Goal: Task Accomplishment & Management: Use online tool/utility

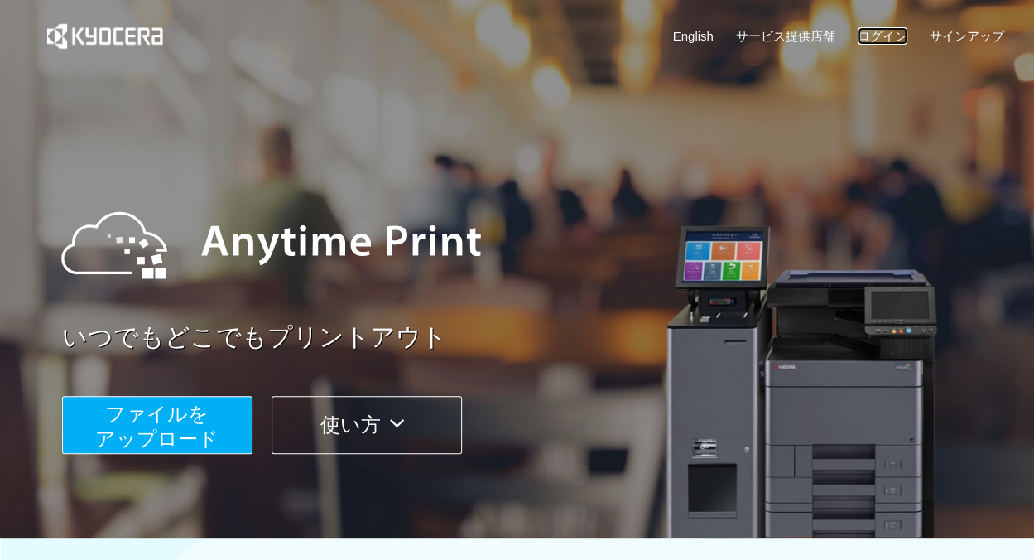
click at [859, 36] on link "ログイン" at bounding box center [883, 35] width 50 height 17
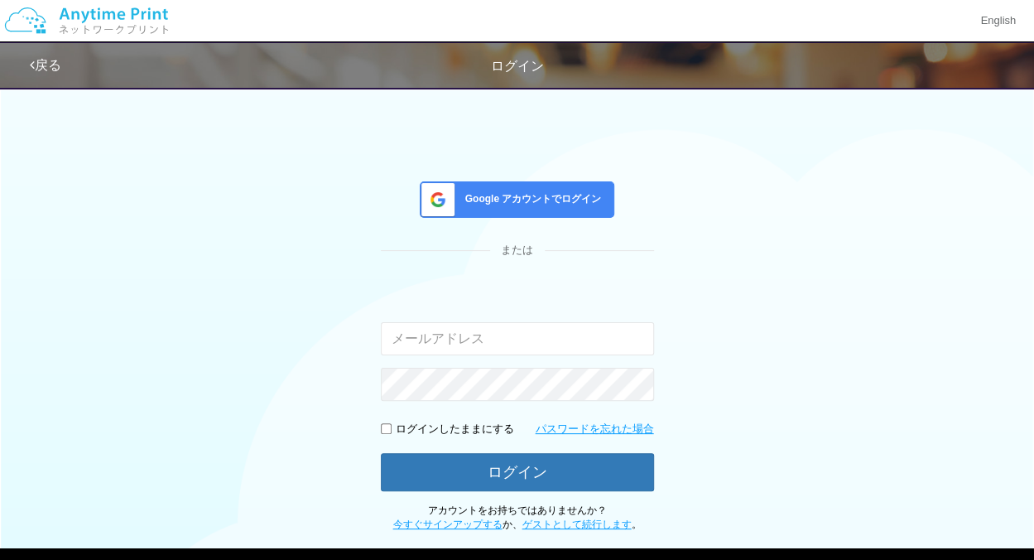
click at [577, 195] on span "Google アカウントでログイン" at bounding box center [530, 199] width 143 height 14
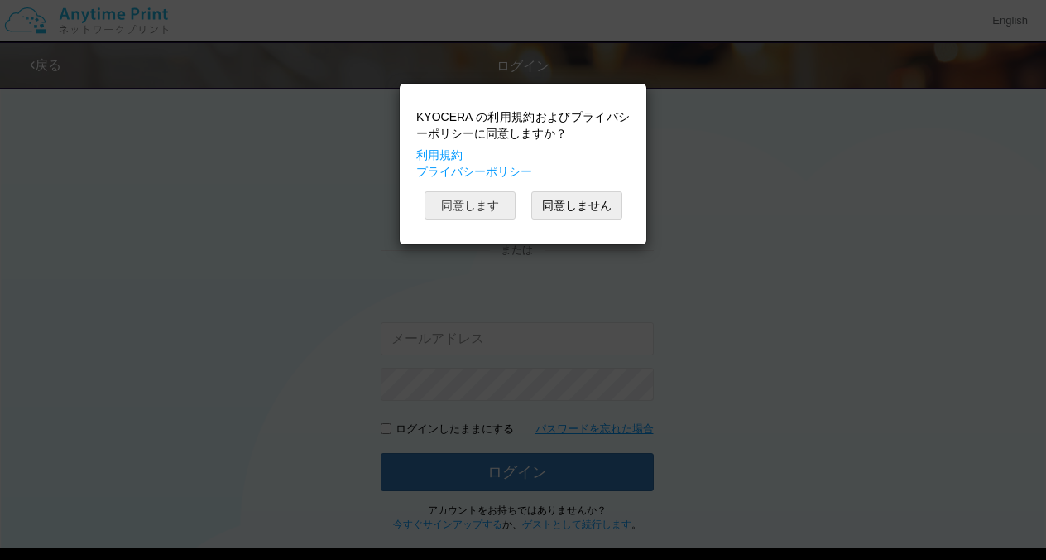
click at [493, 195] on button "同意します" at bounding box center [470, 205] width 91 height 28
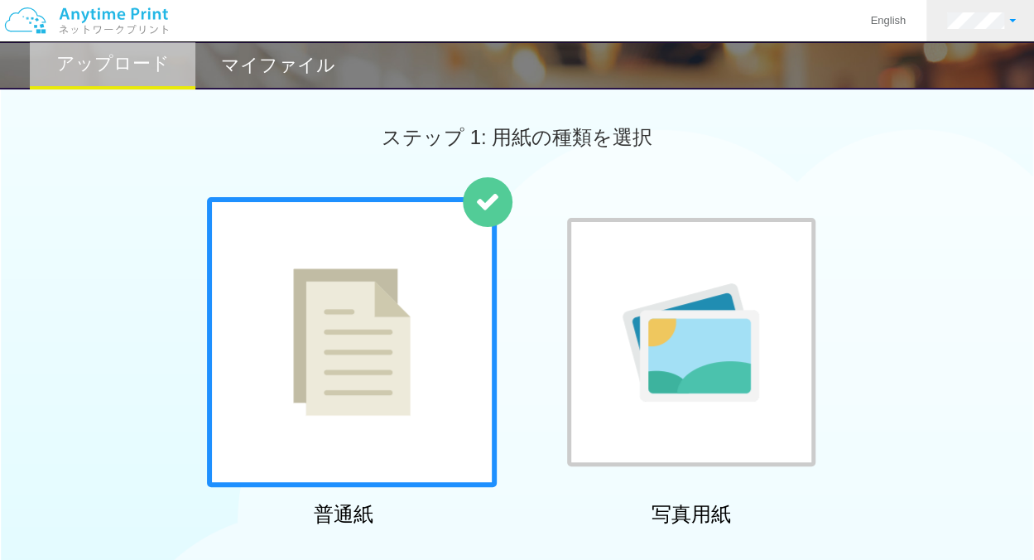
click at [1018, 17] on link at bounding box center [981, 20] width 110 height 41
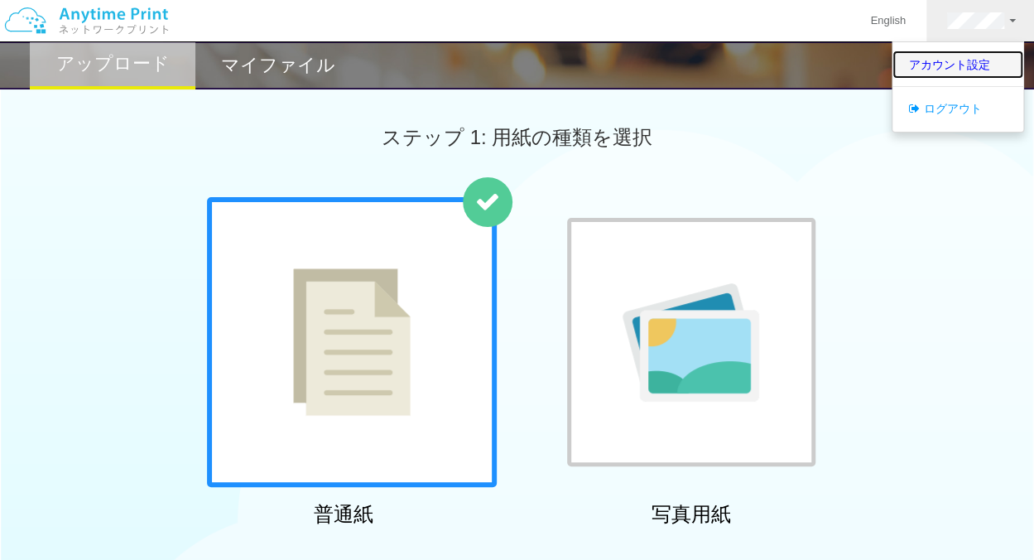
click at [975, 70] on link "アカウント設定" at bounding box center [957, 65] width 131 height 28
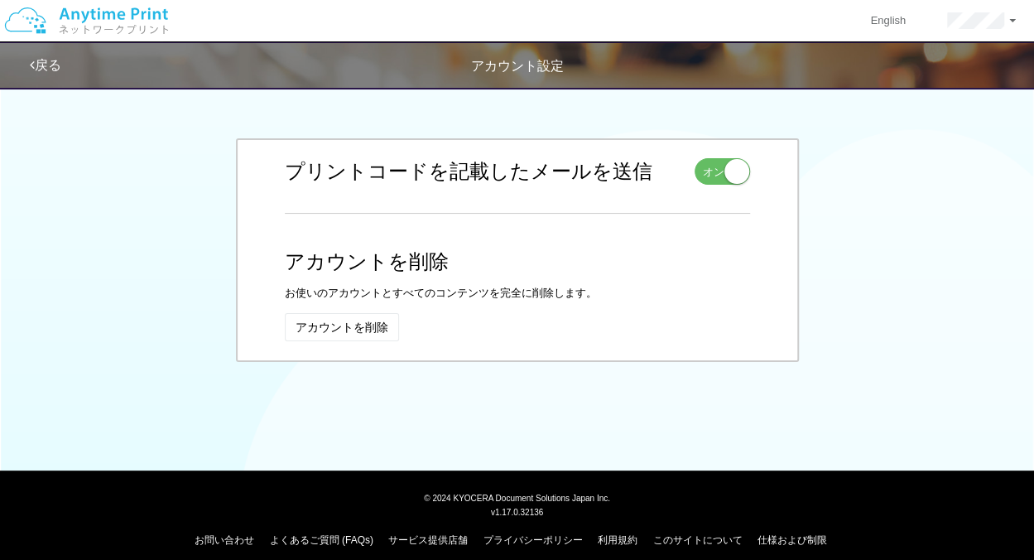
click at [52, 59] on link "戻る" at bounding box center [45, 65] width 31 height 14
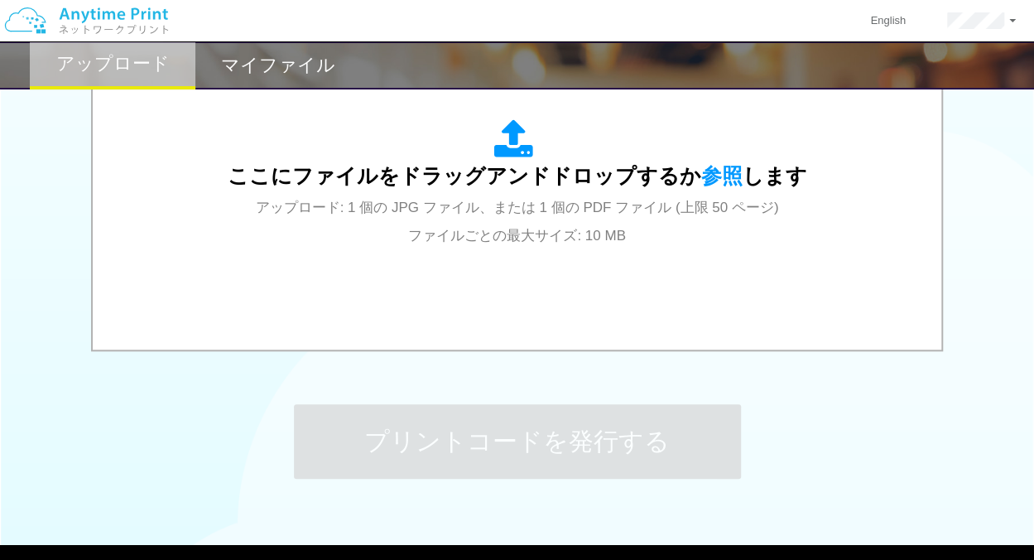
scroll to position [699, 0]
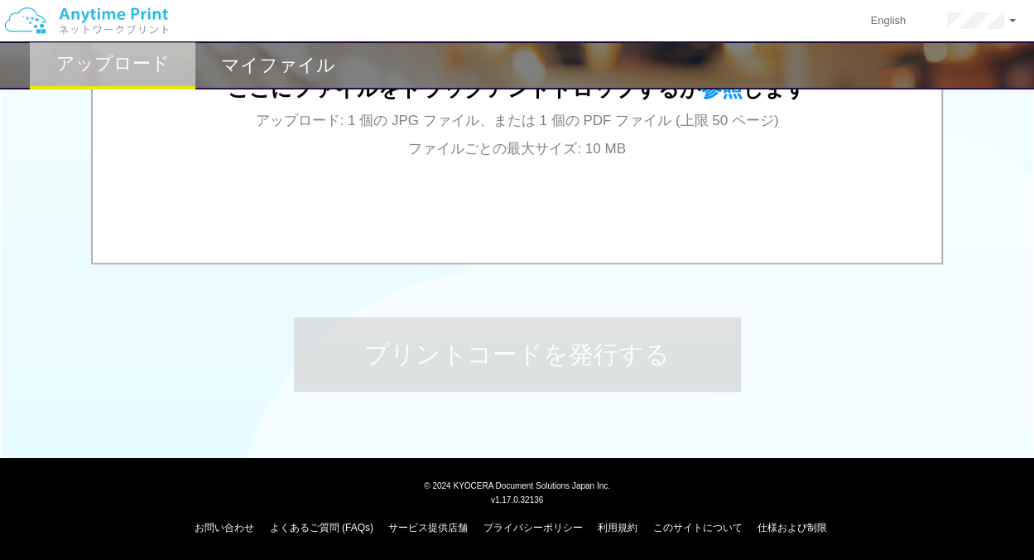
click at [245, 55] on h2 "マイファイル" at bounding box center [278, 65] width 114 height 20
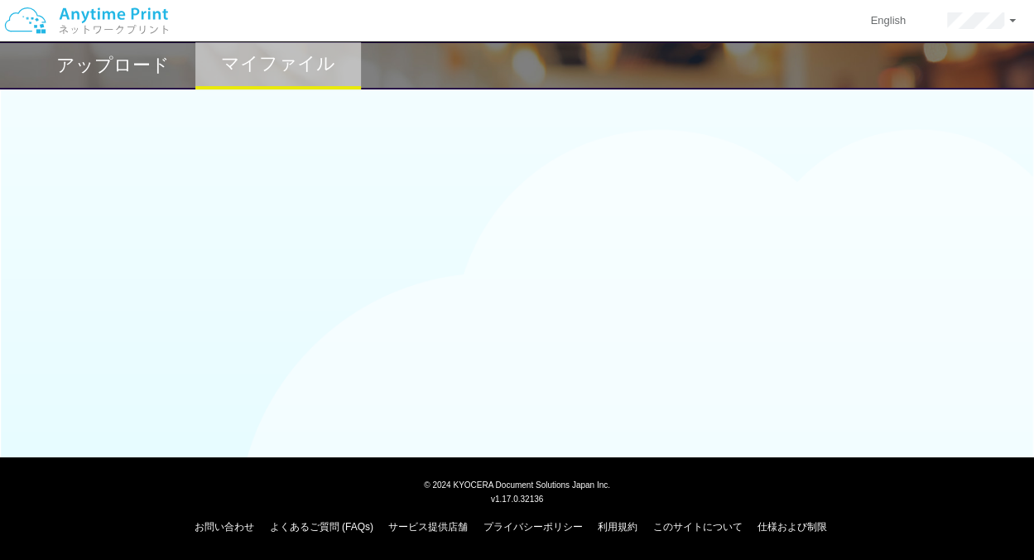
click at [109, 15] on img at bounding box center [86, 21] width 176 height 58
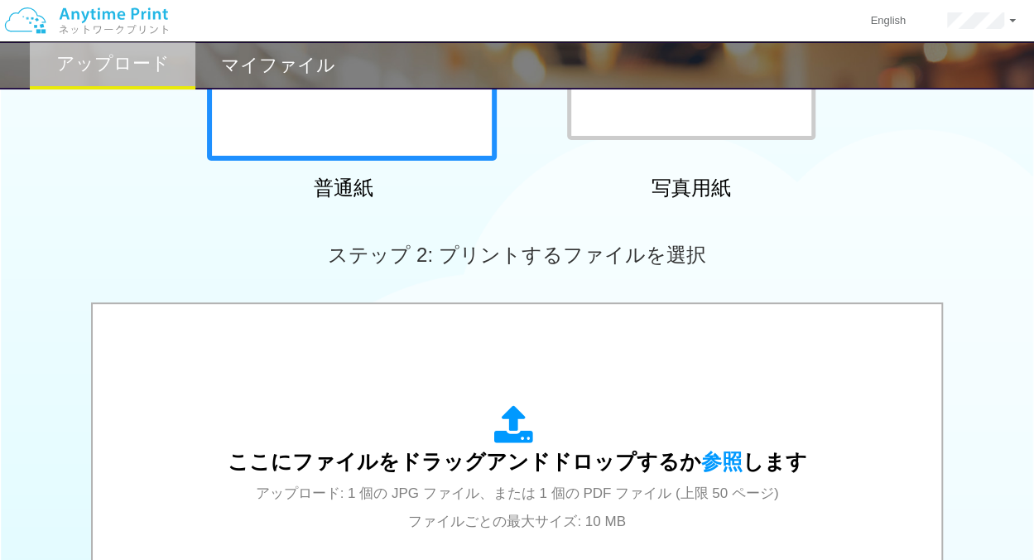
scroll to position [416, 0]
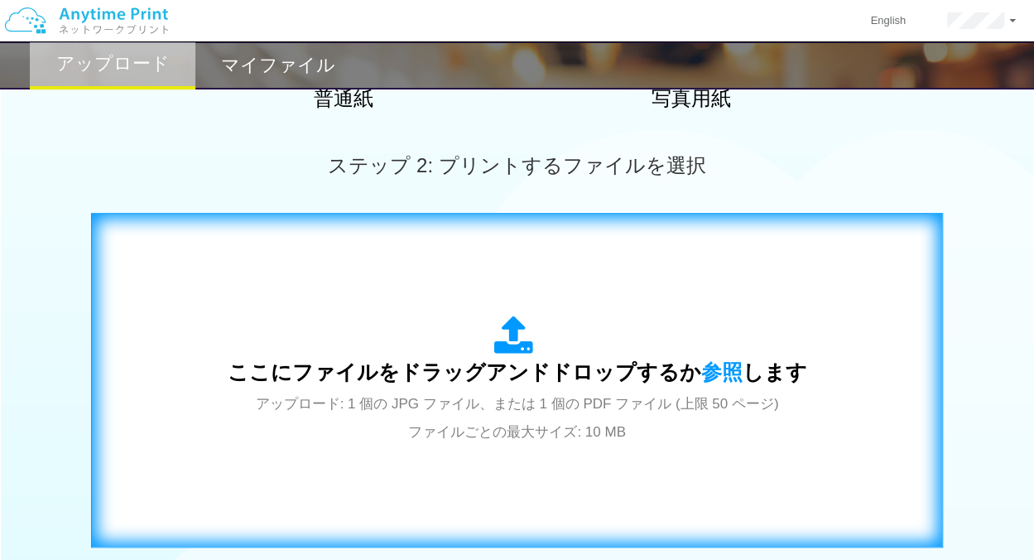
click at [382, 353] on div "ここにファイルをドラッグアンドドロップするか 参照 します アップロード: 1 個の JPG ファイル、または 1 個の PDF ファイル (上限 50 ペー…" at bounding box center [518, 379] width 580 height 129
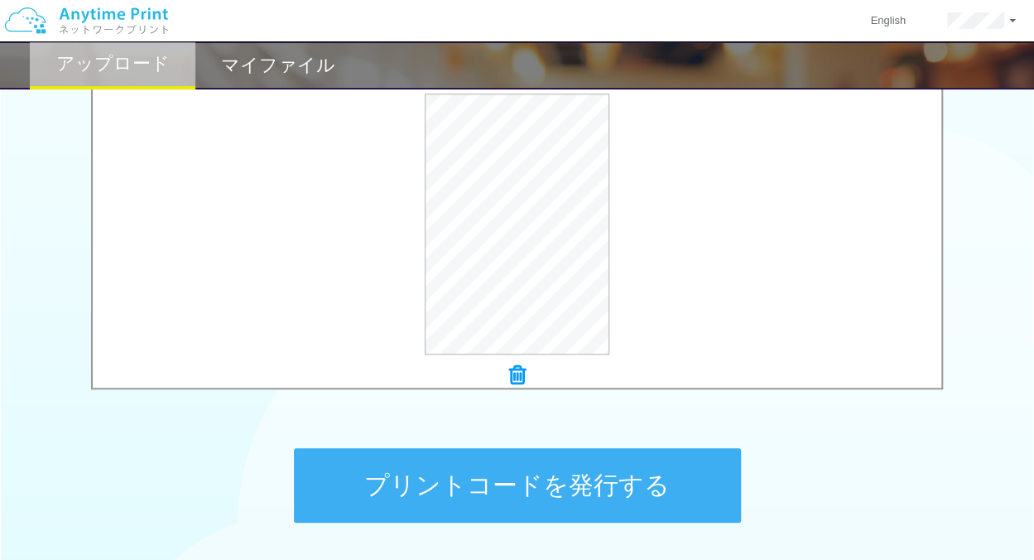
scroll to position [566, 0]
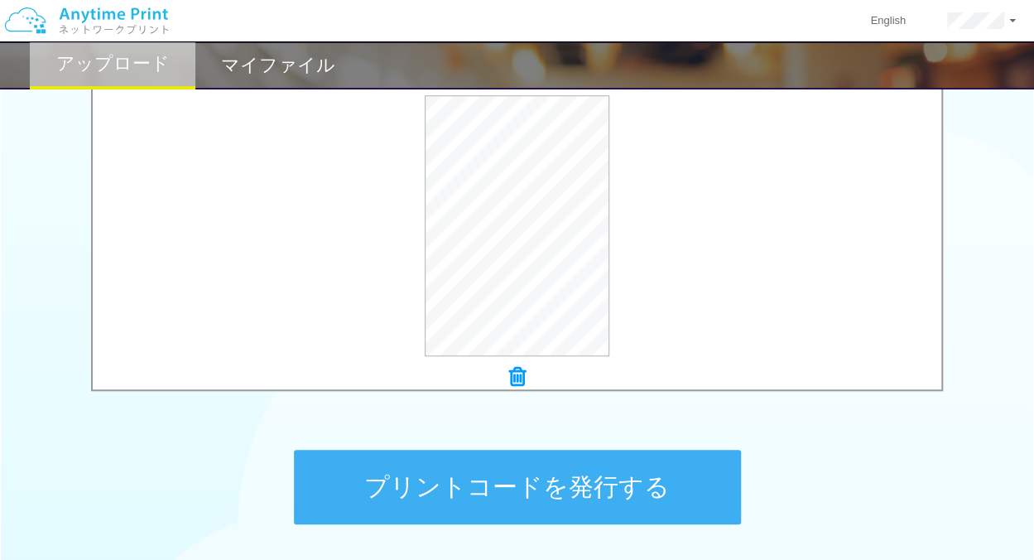
click at [525, 474] on button "プリントコードを発行する" at bounding box center [517, 487] width 447 height 75
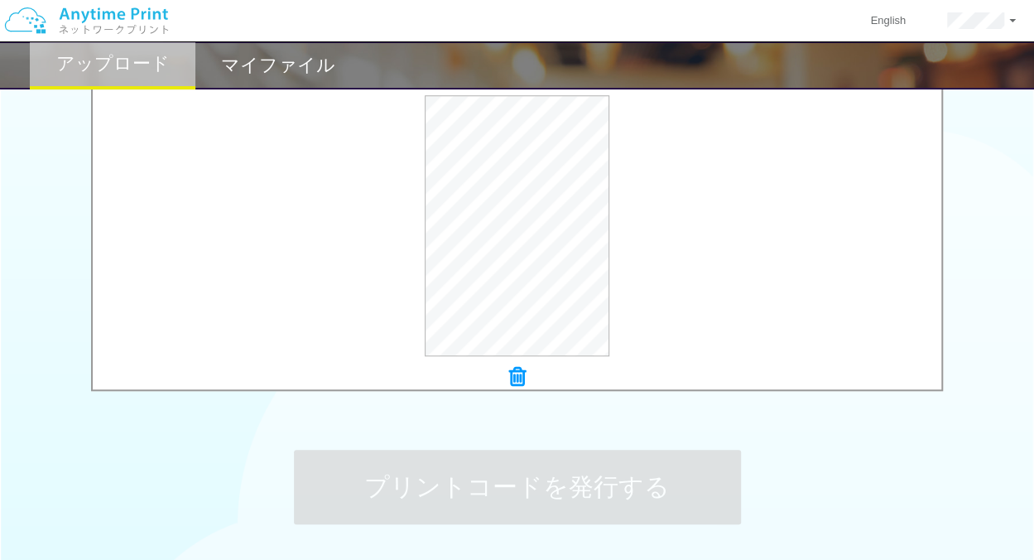
scroll to position [0, 0]
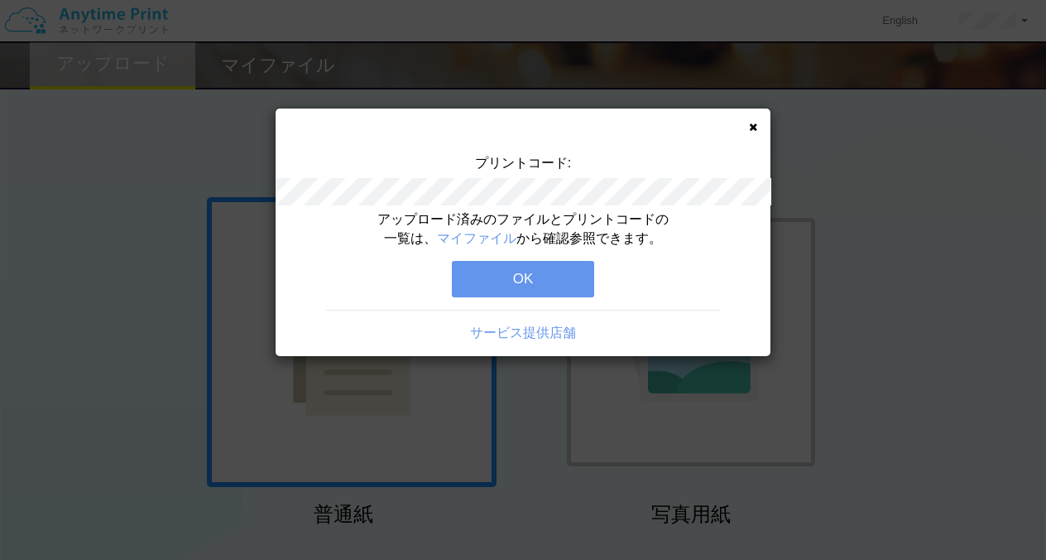
click at [556, 285] on button "OK" at bounding box center [523, 279] width 142 height 36
